Goal: Task Accomplishment & Management: Use online tool/utility

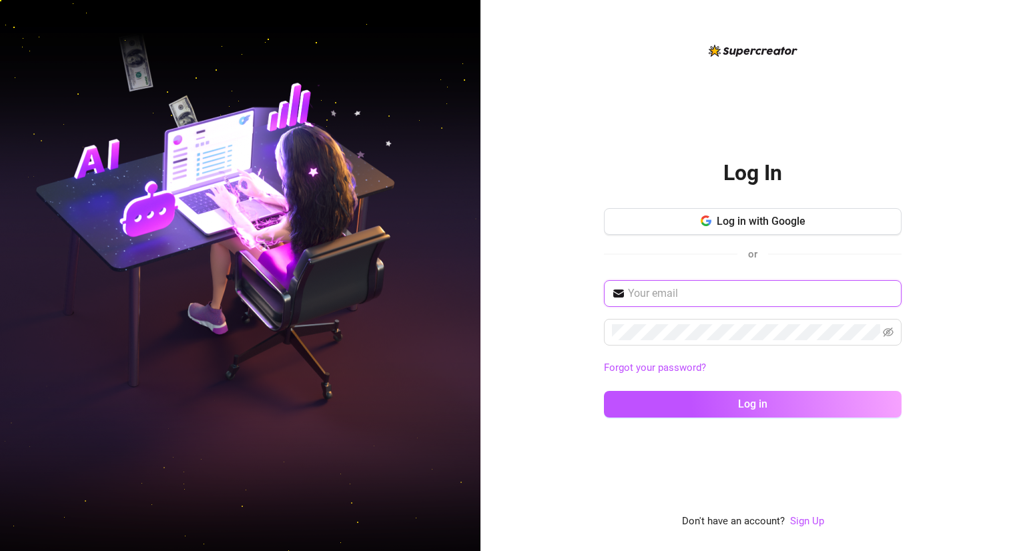
click at [701, 290] on input "text" at bounding box center [761, 294] width 266 height 16
type input "[EMAIL_ADDRESS][DOMAIN_NAME]"
click at [715, 340] on span at bounding box center [753, 332] width 298 height 27
click at [604, 391] on button "Log in" at bounding box center [753, 404] width 298 height 27
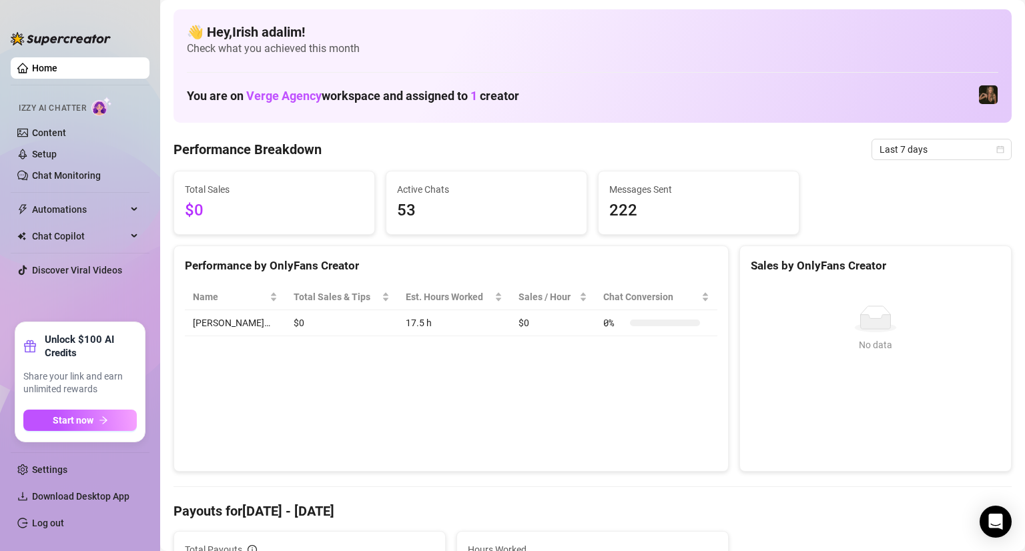
click at [56, 37] on img at bounding box center [61, 38] width 100 height 13
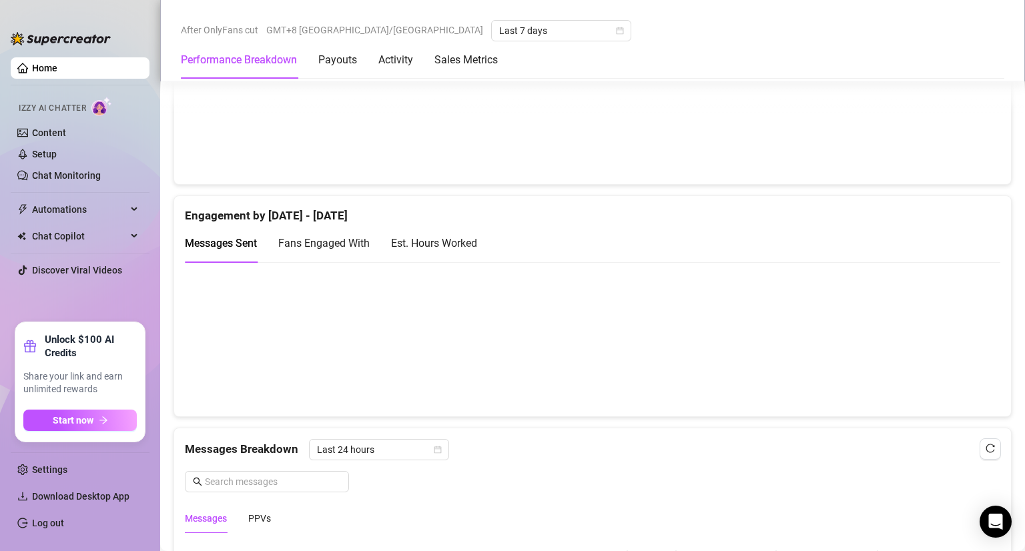
scroll to position [817, 0]
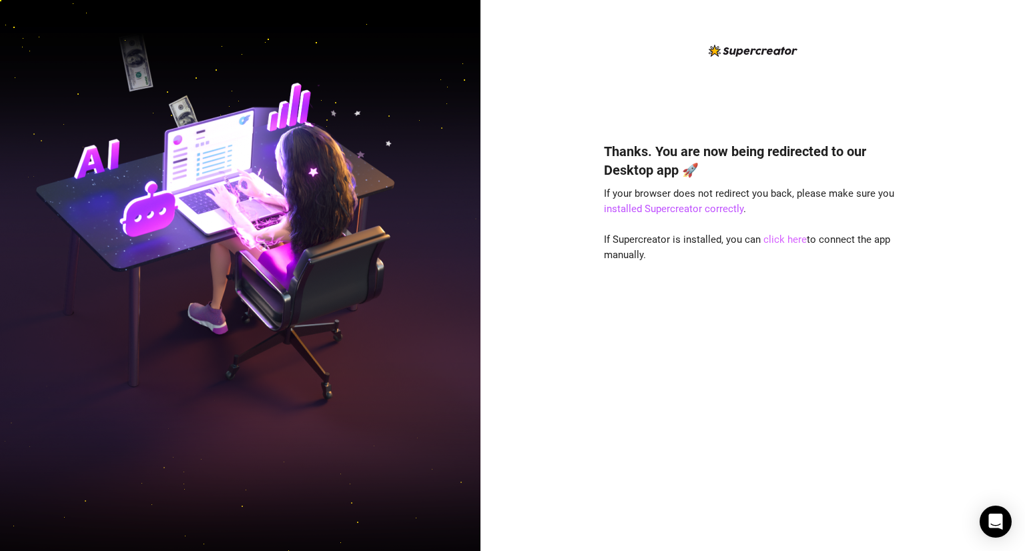
click at [785, 241] on link "click here" at bounding box center [785, 240] width 43 height 12
